Goal: Information Seeking & Learning: Find specific page/section

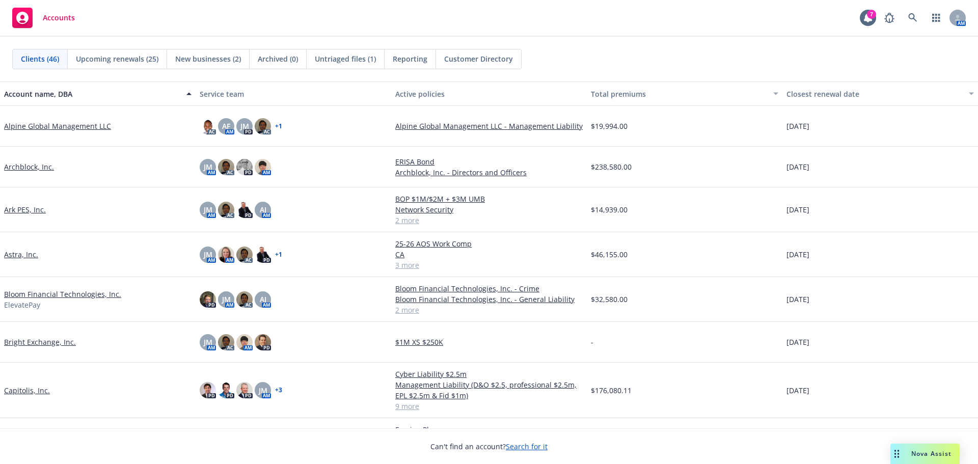
click at [925, 460] on div "Nova Assist" at bounding box center [924, 453] width 69 height 20
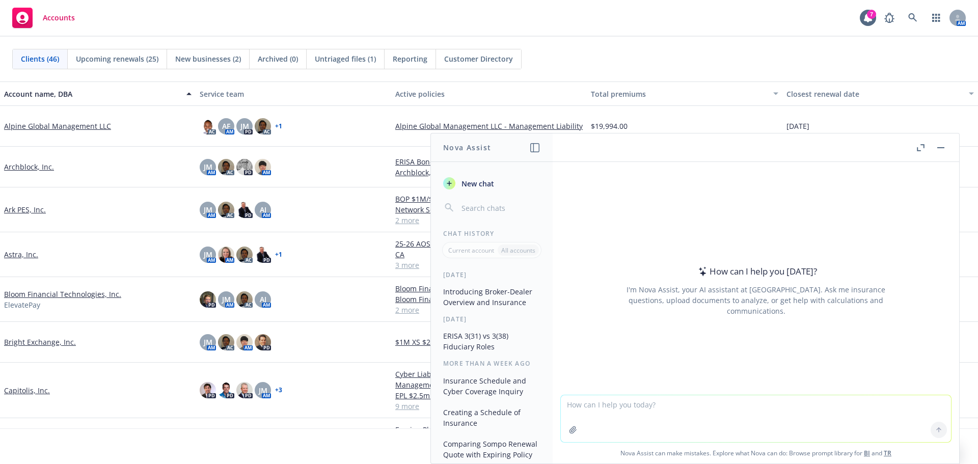
click at [659, 413] on textarea at bounding box center [756, 418] width 390 height 47
type textarea "Please formulate job interview questions for this candidate"
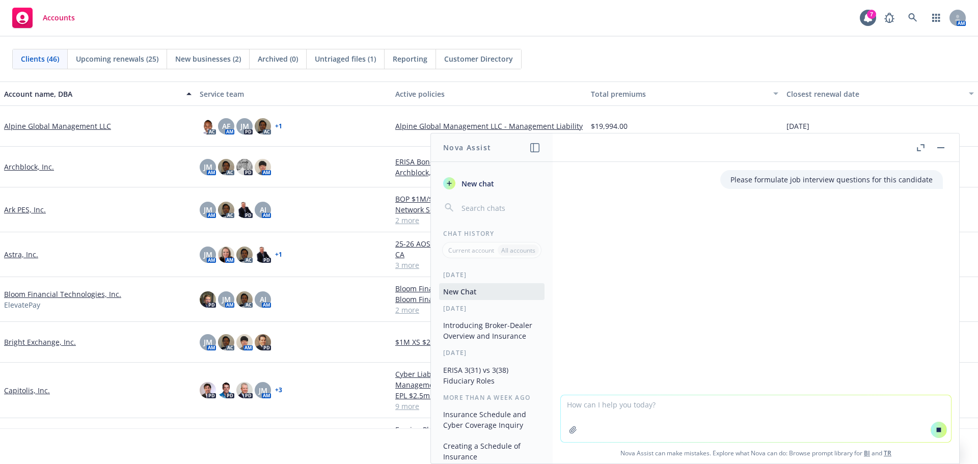
paste textarea "Lorem, Ipsumdolo, SI Ametco 4178- Adipisc ELITSE Doeiusmod Temporinci, Utlabor …"
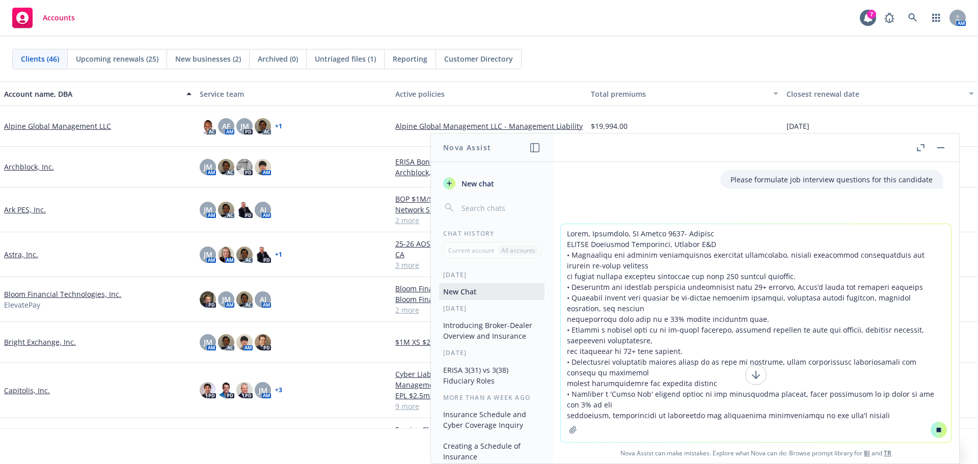
type textarea "Lorem, Ipsumdolo, SI Ametco 4178- Adipisc ELITSE Doeiusmod Temporinci, Utlabor …"
click at [758, 374] on button at bounding box center [755, 375] width 21 height 20
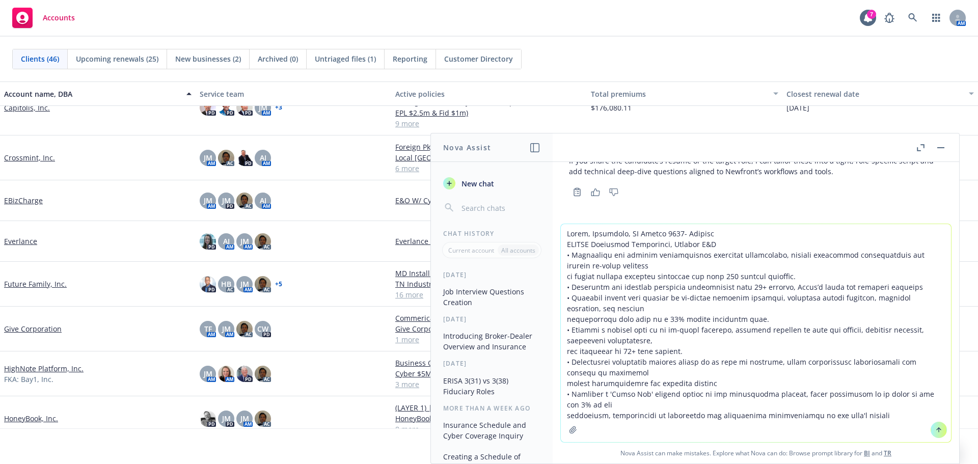
scroll to position [356, 0]
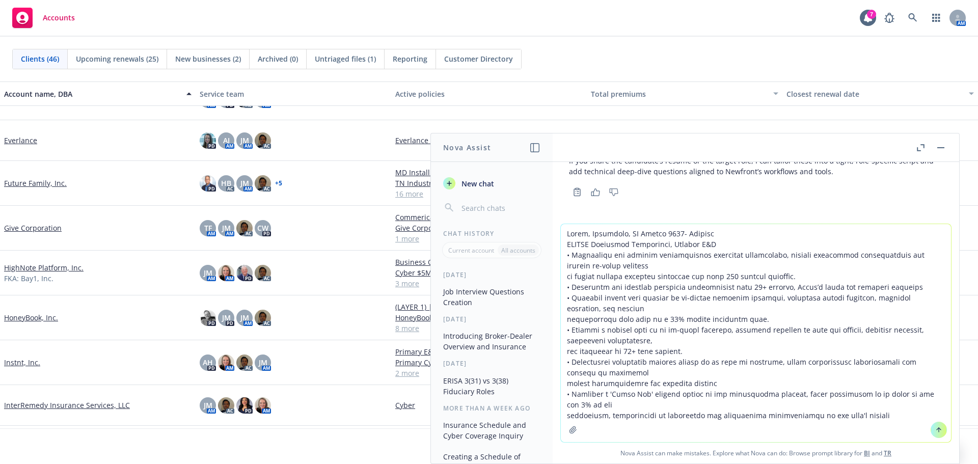
drag, startPoint x: 883, startPoint y: 416, endPoint x: 801, endPoint y: 404, distance: 82.5
click at [801, 404] on textarea at bounding box center [756, 333] width 390 height 218
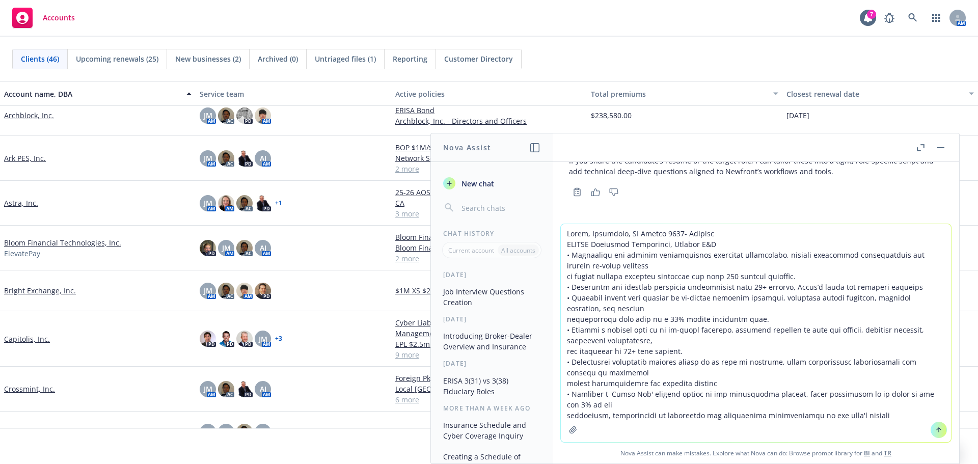
scroll to position [51, 0]
click at [935, 432] on icon at bounding box center [938, 429] width 7 height 7
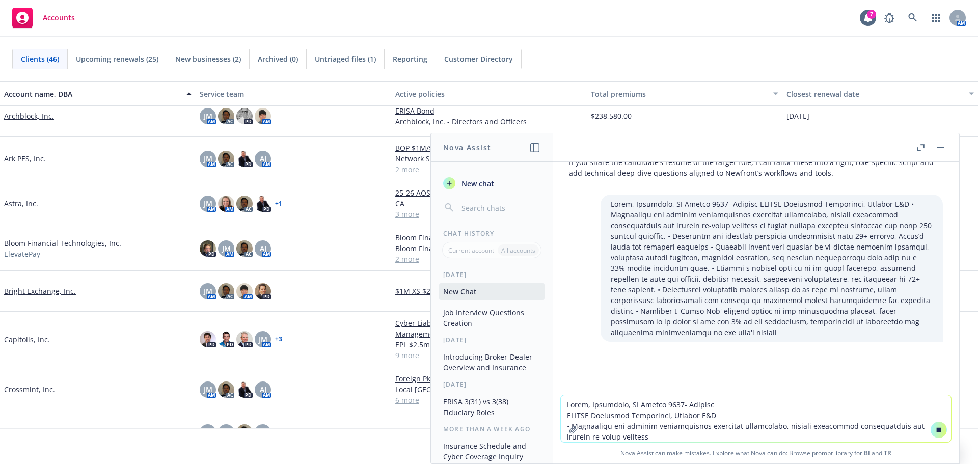
scroll to position [1266, 0]
click at [705, 411] on textarea at bounding box center [756, 418] width 390 height 47
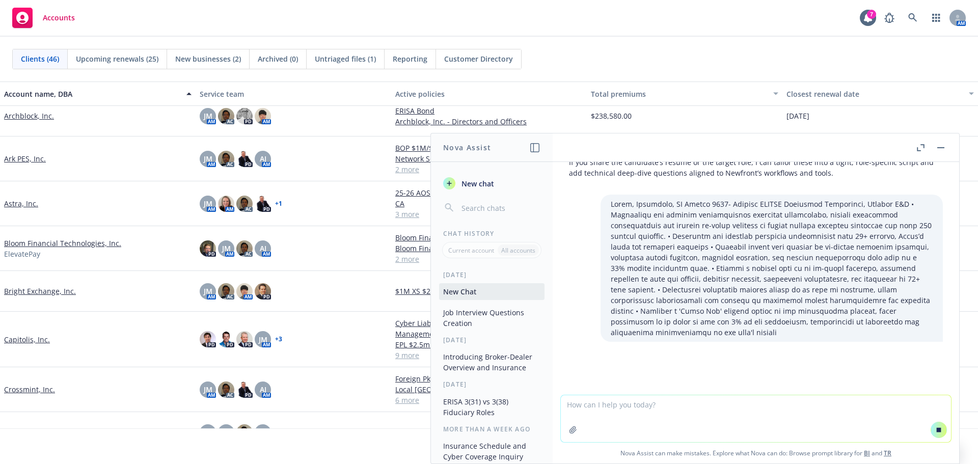
type textarea "o"
type textarea "it is for an account manager job"
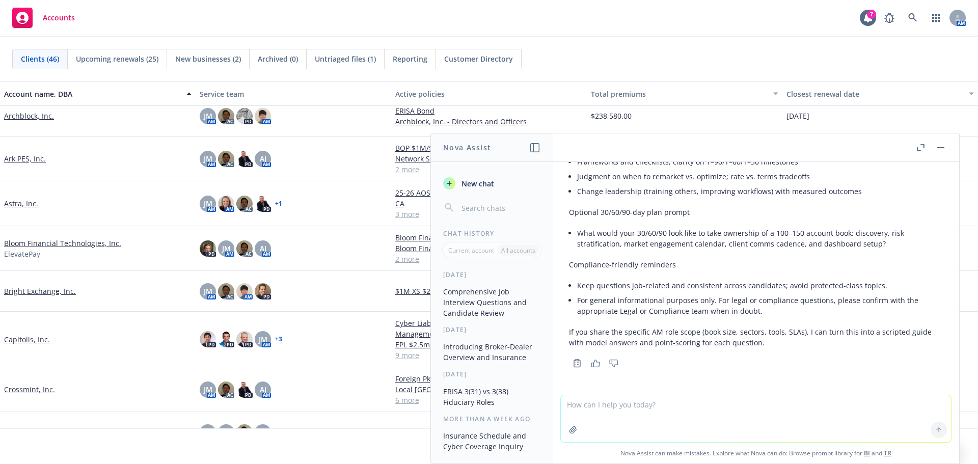
scroll to position [4638, 0]
click at [120, 442] on div "Can't find an account? Search for it" at bounding box center [489, 439] width 978 height 23
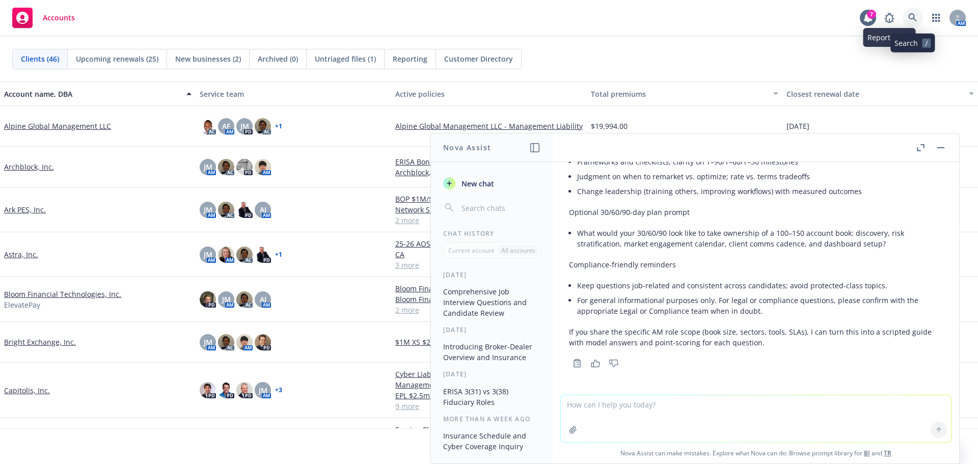
click at [909, 17] on icon at bounding box center [912, 17] width 9 height 9
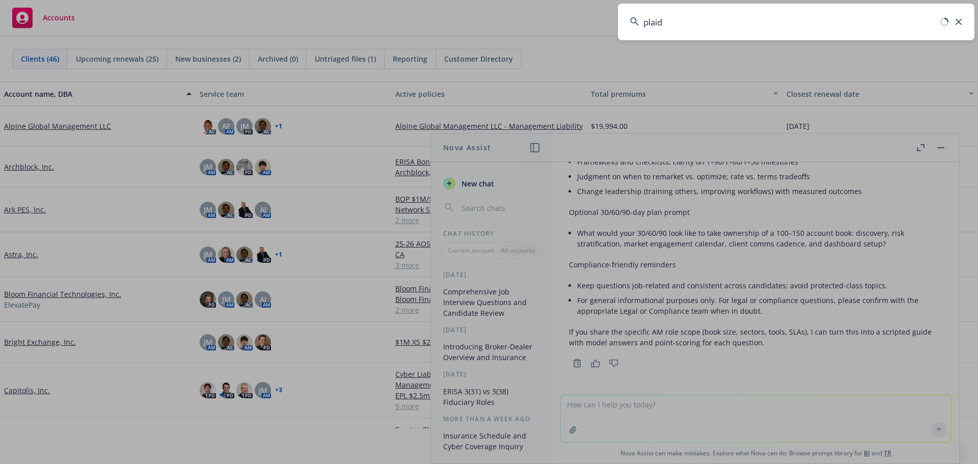
type input "plaid"
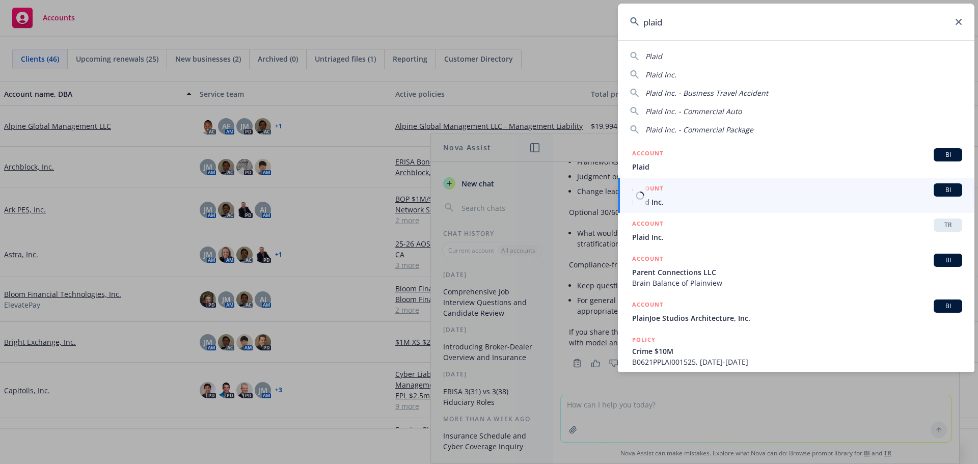
click at [815, 199] on span "Plaid Inc." at bounding box center [797, 202] width 330 height 11
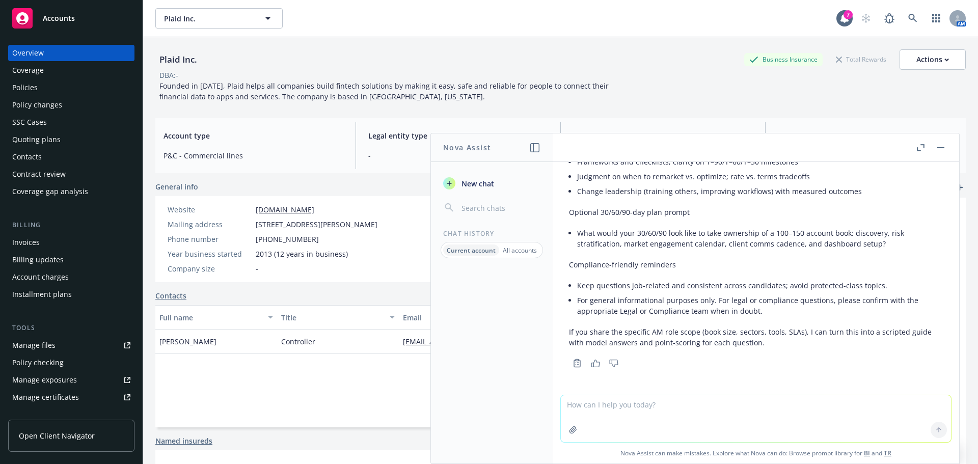
click at [598, 409] on textarea at bounding box center [756, 418] width 390 height 47
type textarea "it's for financial institutions but candidate doesnt have FI experience"
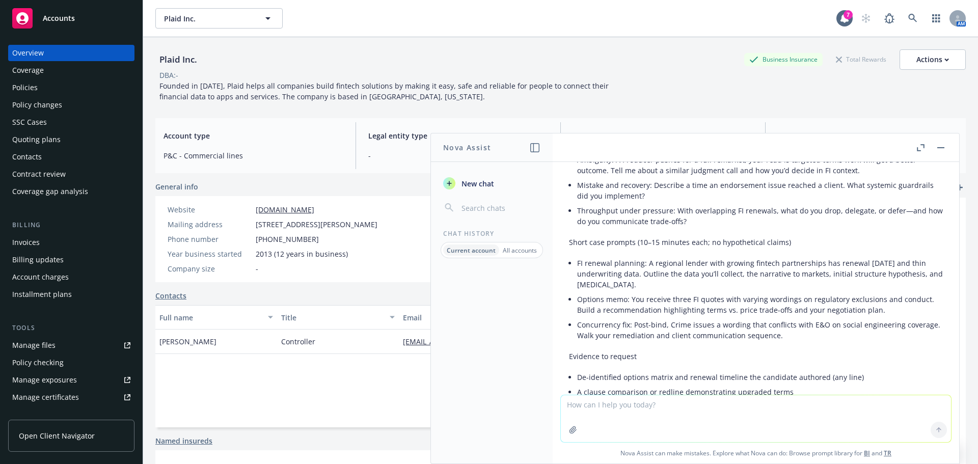
scroll to position [5847, 0]
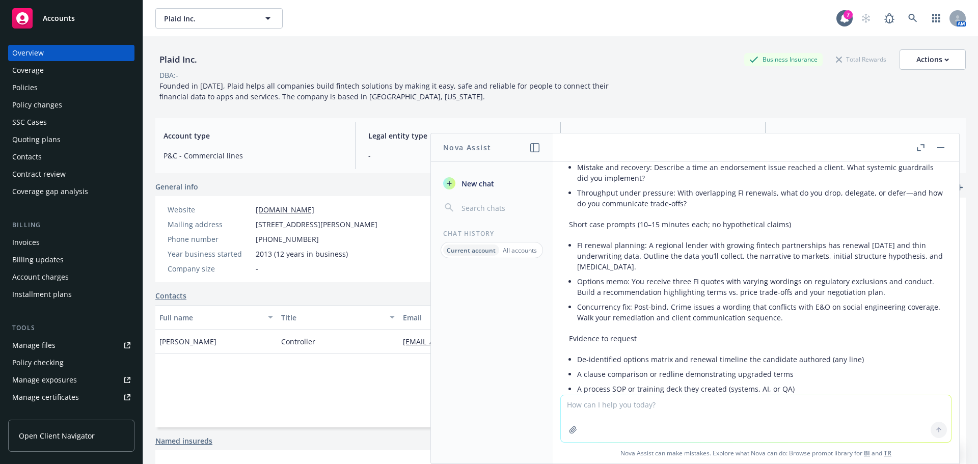
click at [23, 66] on div "Coverage" at bounding box center [28, 70] width 32 height 16
click at [27, 91] on div "Policies" at bounding box center [24, 87] width 25 height 16
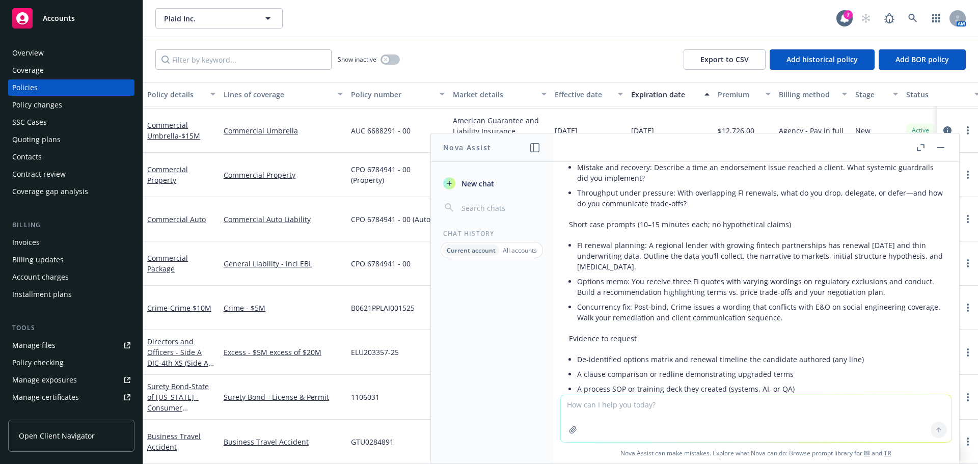
scroll to position [783, 0]
click at [186, 303] on span "- Crime $10M" at bounding box center [190, 308] width 44 height 10
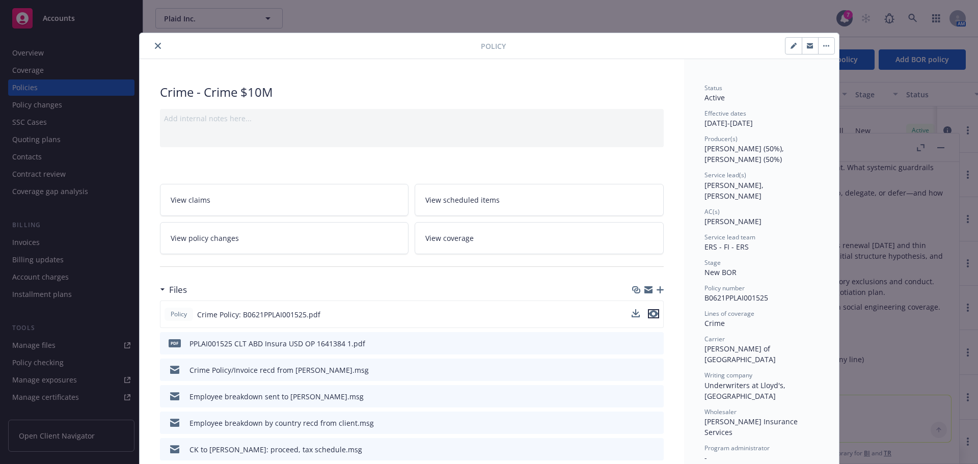
click at [651, 315] on icon "preview file" at bounding box center [653, 313] width 9 height 7
click at [155, 48] on icon "close" at bounding box center [158, 46] width 6 height 6
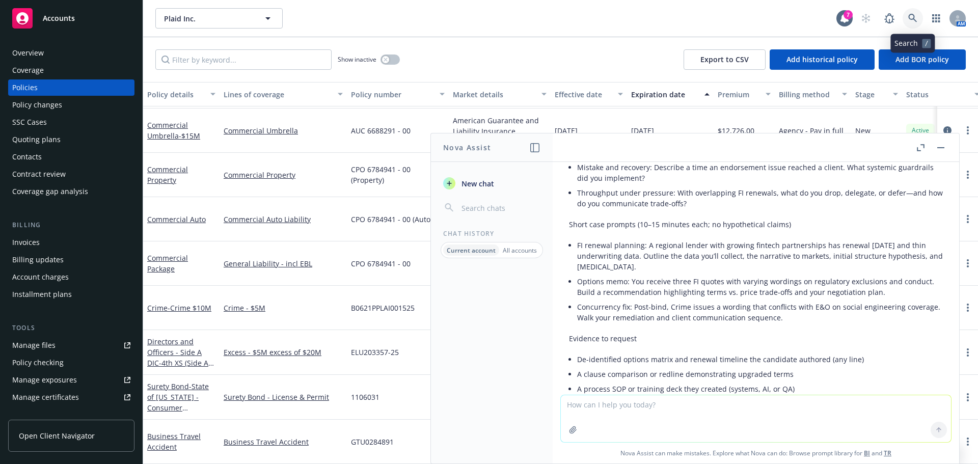
click at [913, 15] on icon at bounding box center [912, 18] width 9 height 9
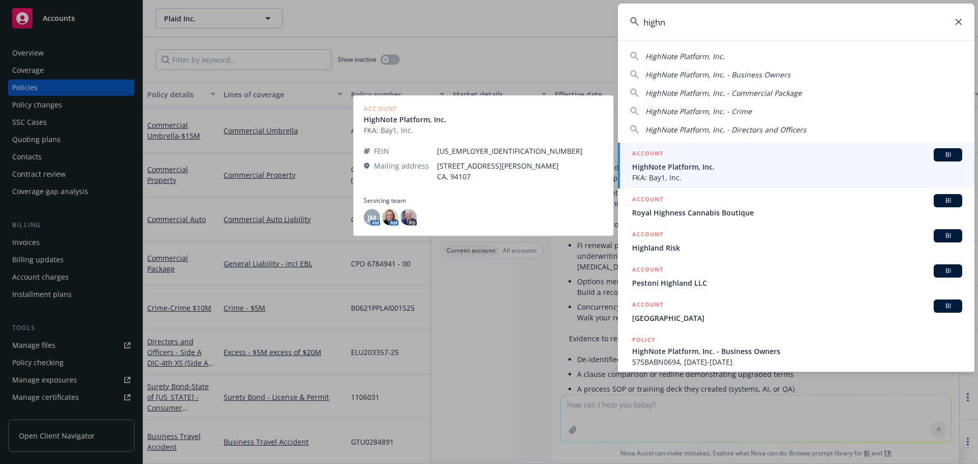
type input "highn"
click at [712, 176] on span "FKA: Bay1, Inc." at bounding box center [797, 177] width 330 height 11
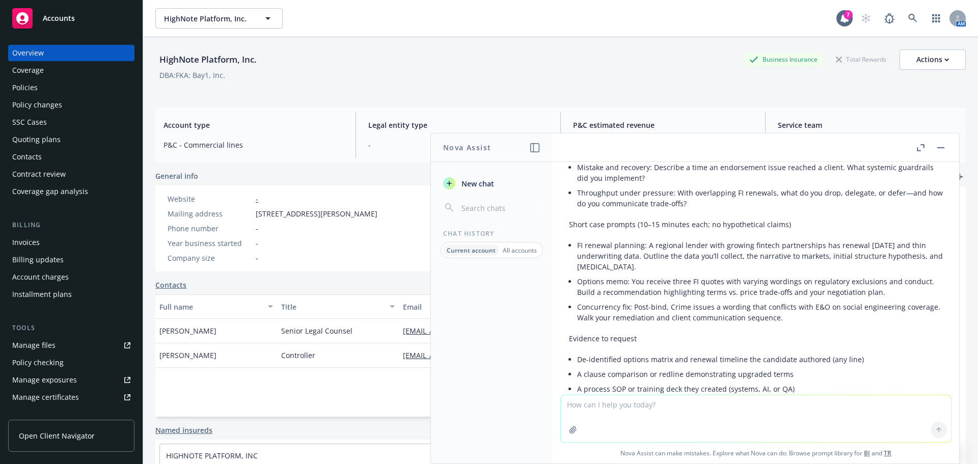
click at [30, 80] on div "Policies" at bounding box center [24, 87] width 25 height 16
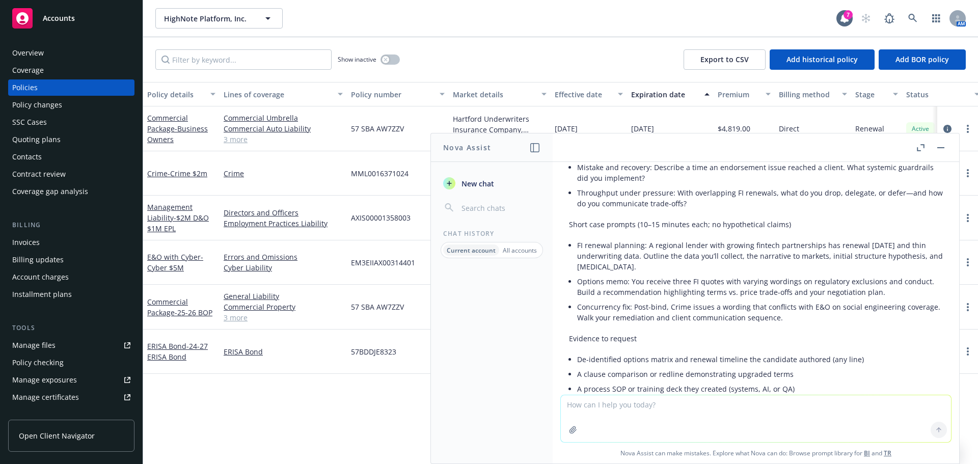
click at [254, 441] on div "Policy details Lines of coverage Policy number Market details Effective date Ex…" at bounding box center [560, 273] width 834 height 382
click at [167, 220] on link "Management Liability - $2M D&O $1M EPL" at bounding box center [178, 217] width 62 height 31
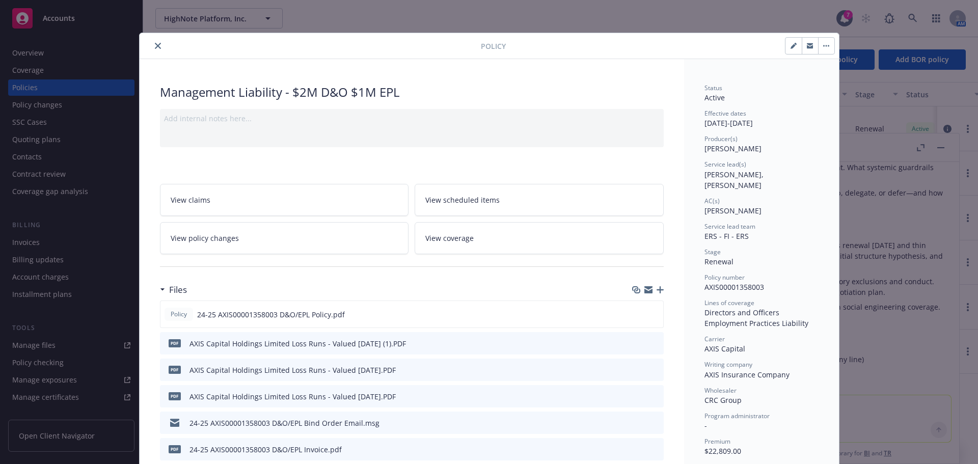
click at [153, 41] on button "close" at bounding box center [158, 46] width 12 height 12
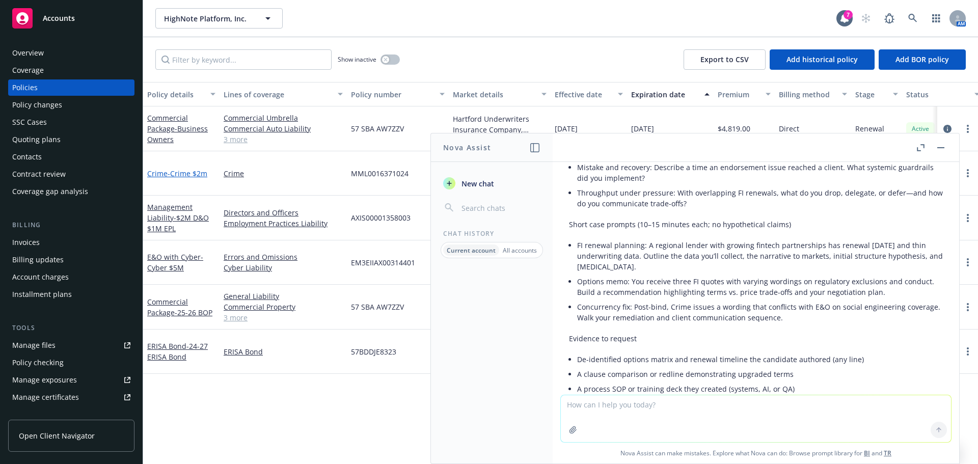
click at [174, 170] on span "- Crime $2m" at bounding box center [188, 174] width 40 height 10
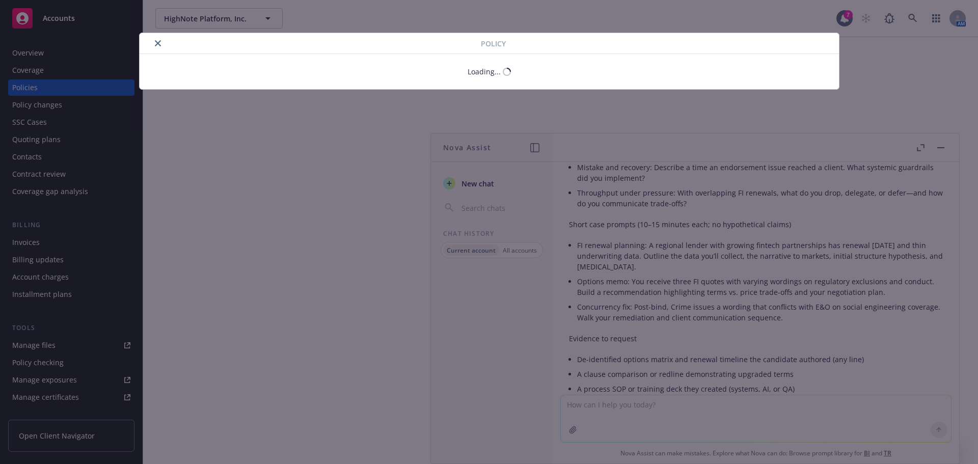
click at [940, 151] on div "Policy Loading..." at bounding box center [489, 232] width 978 height 464
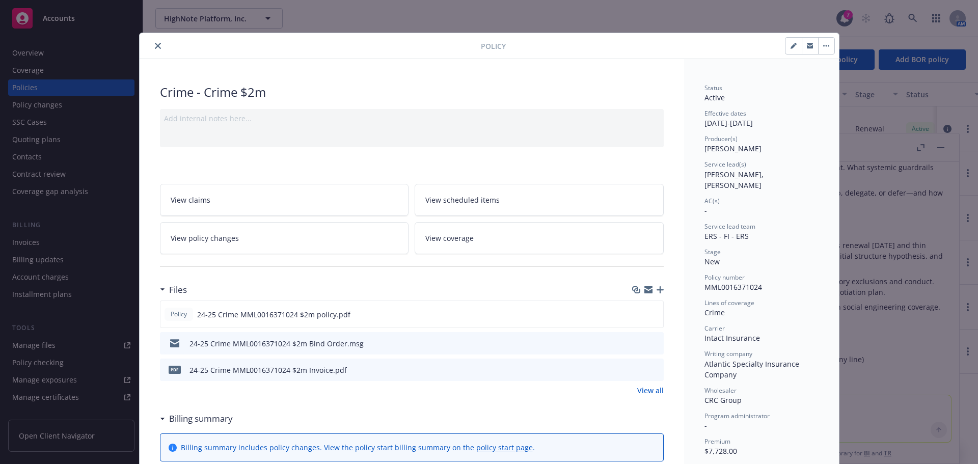
click at [152, 47] on button "close" at bounding box center [158, 46] width 12 height 12
